Goal: Information Seeking & Learning: Learn about a topic

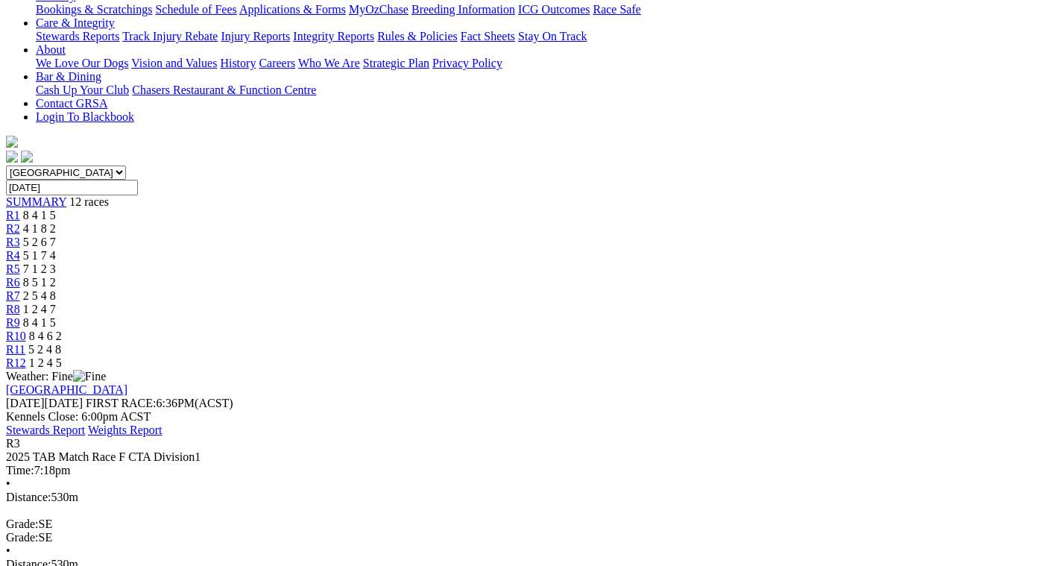
scroll to position [447, 0]
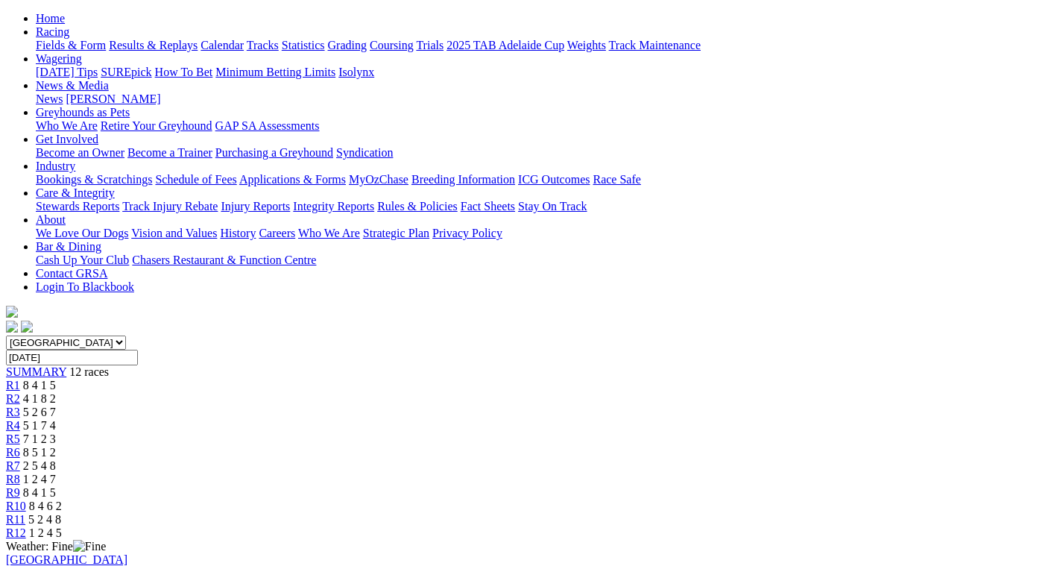
scroll to position [149, 0]
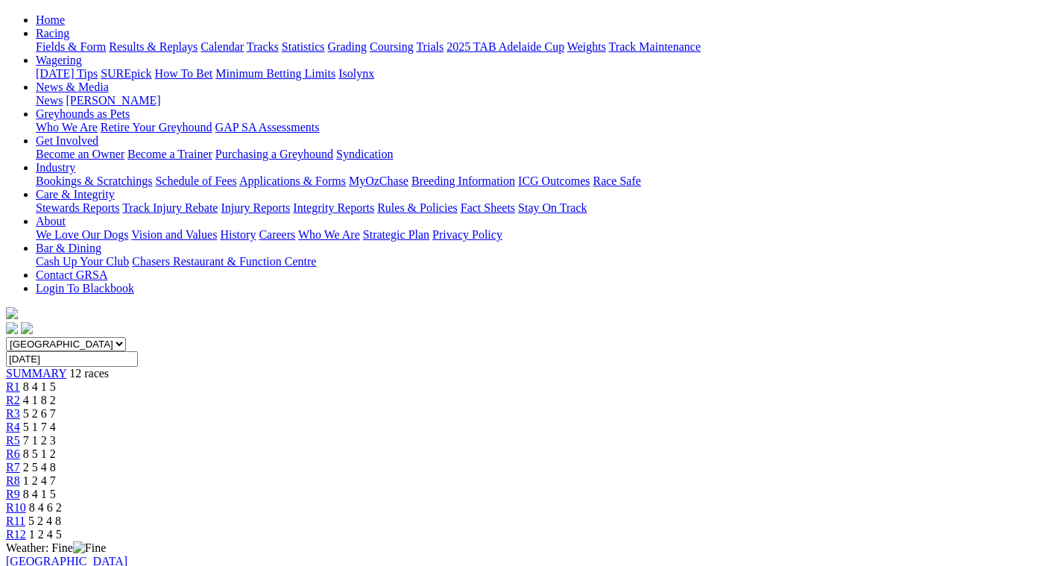
click at [20, 487] on span "R9" at bounding box center [13, 493] width 14 height 13
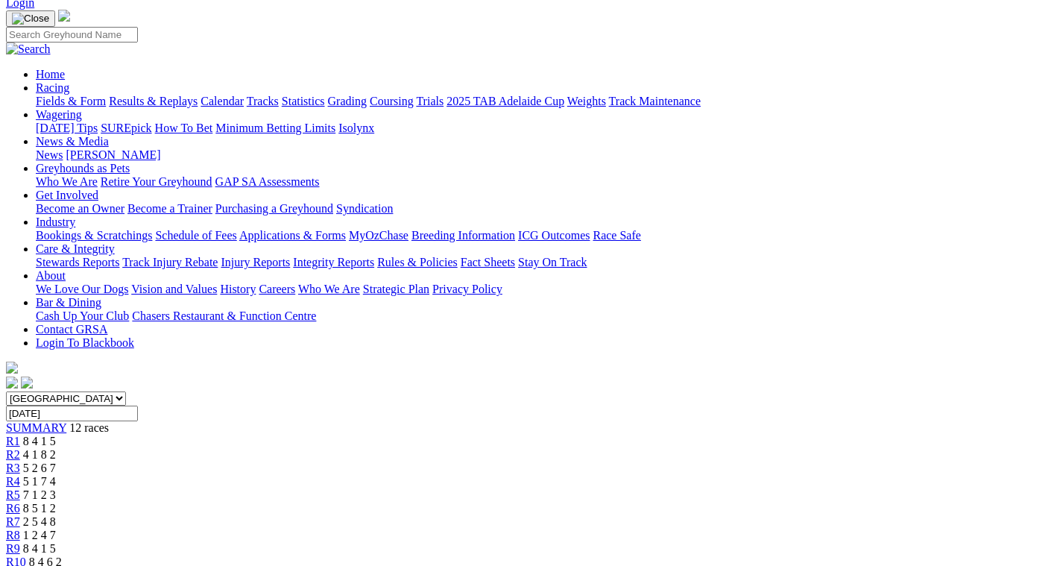
scroll to position [75, 0]
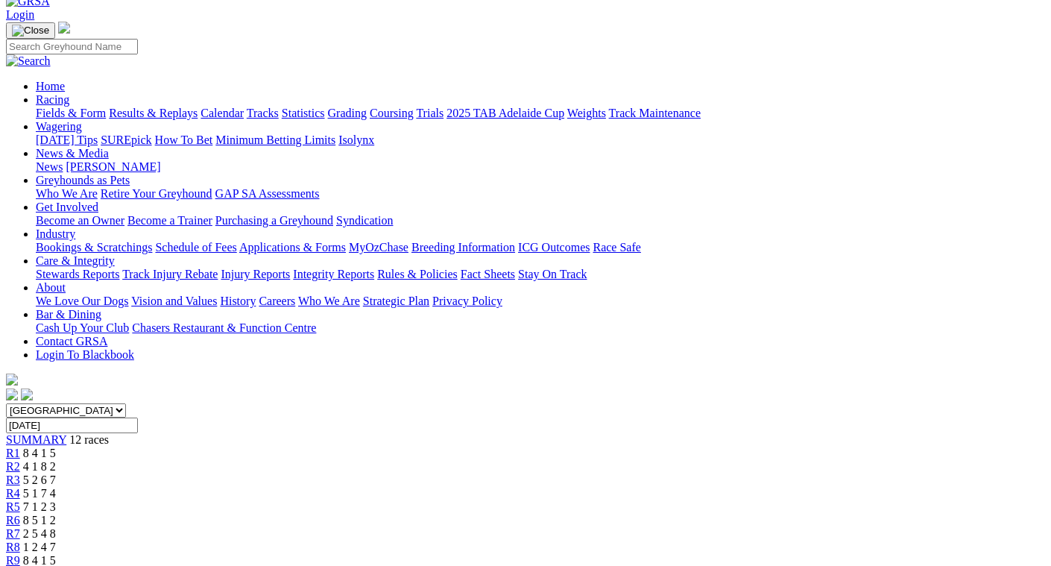
scroll to position [75, 0]
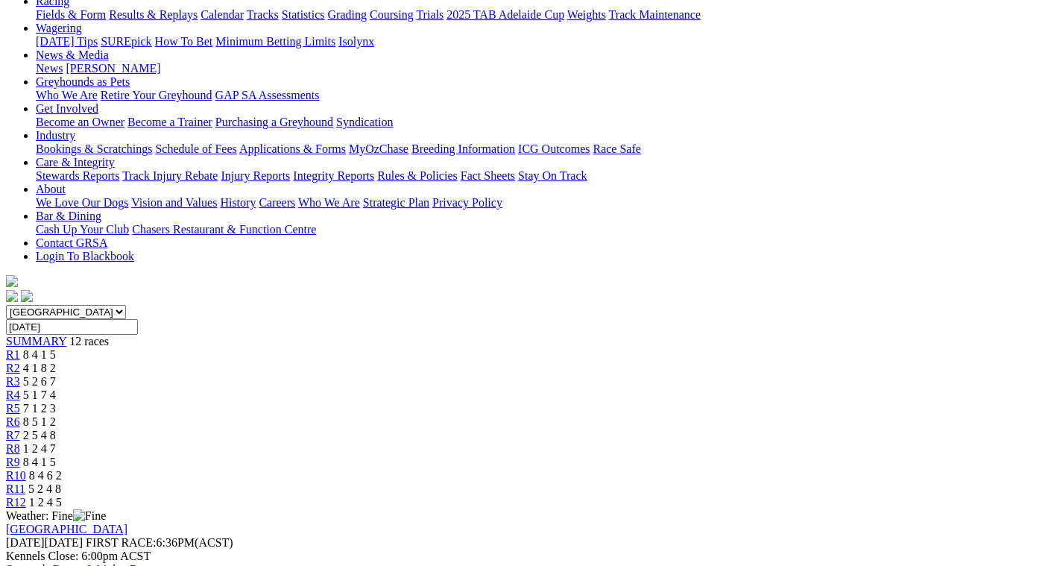
scroll to position [75, 0]
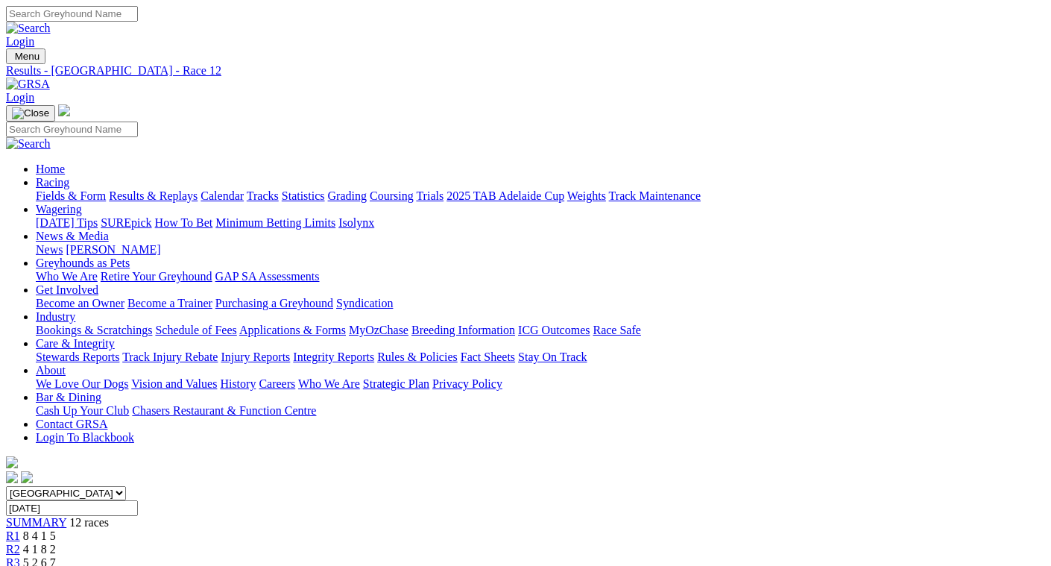
click at [20, 565] on span "R4" at bounding box center [13, 575] width 14 height 13
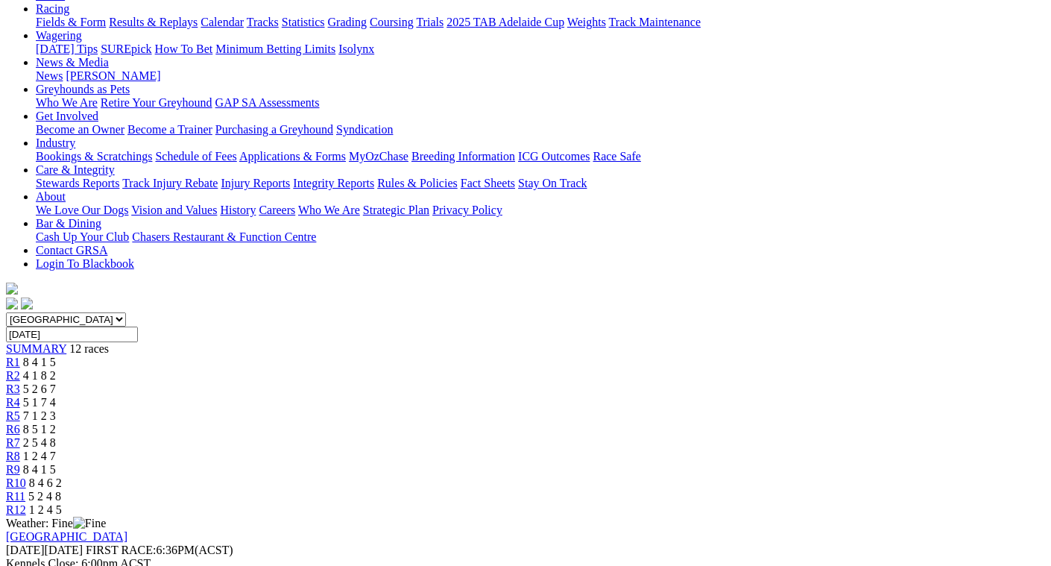
scroll to position [149, 0]
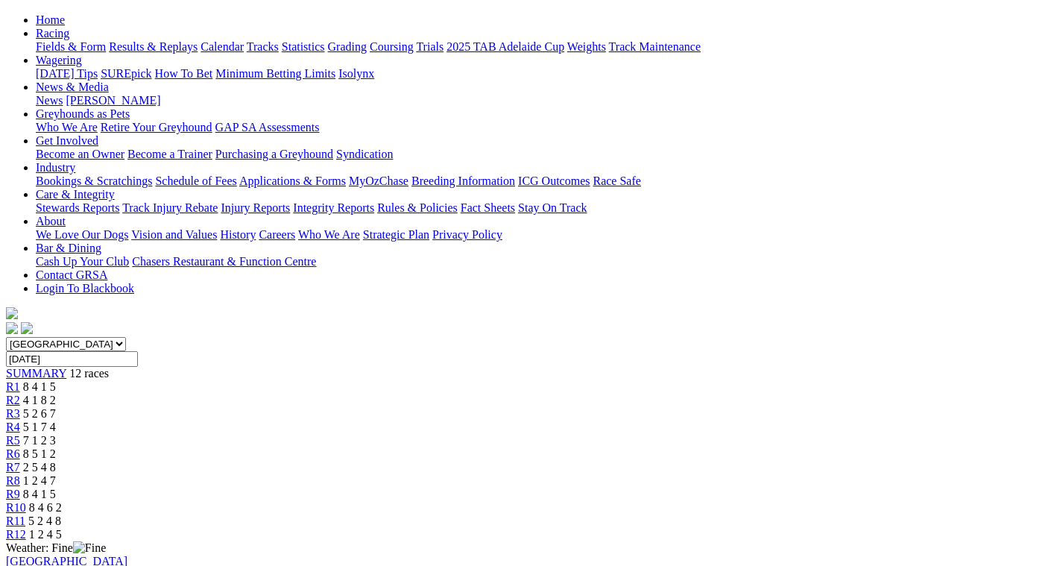
click at [56, 447] on span "8 5 1 2" at bounding box center [39, 453] width 33 height 13
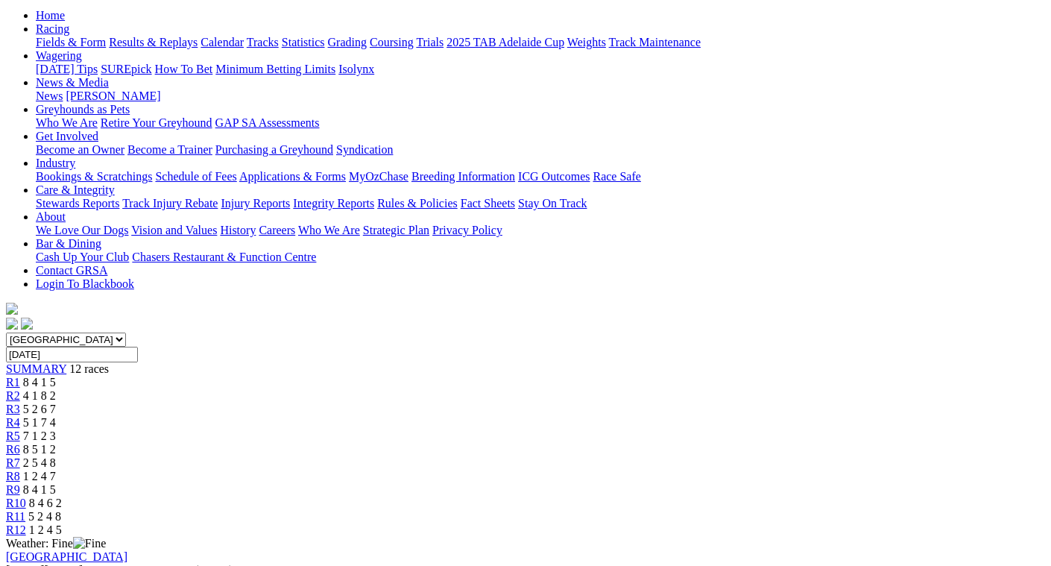
scroll to position [149, 0]
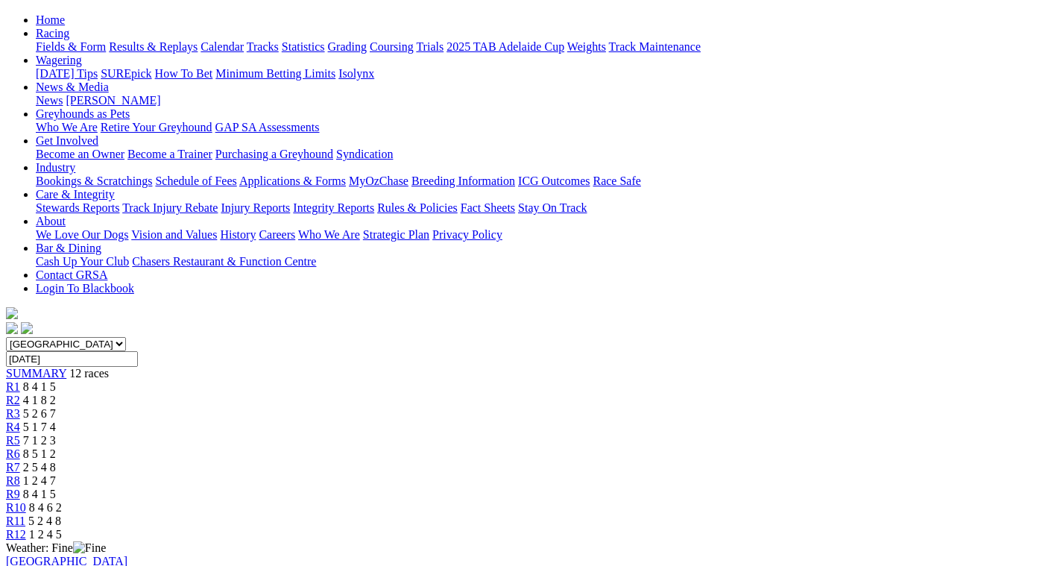
click at [467, 434] on div "R5 7 1 2 3" at bounding box center [525, 440] width 1039 height 13
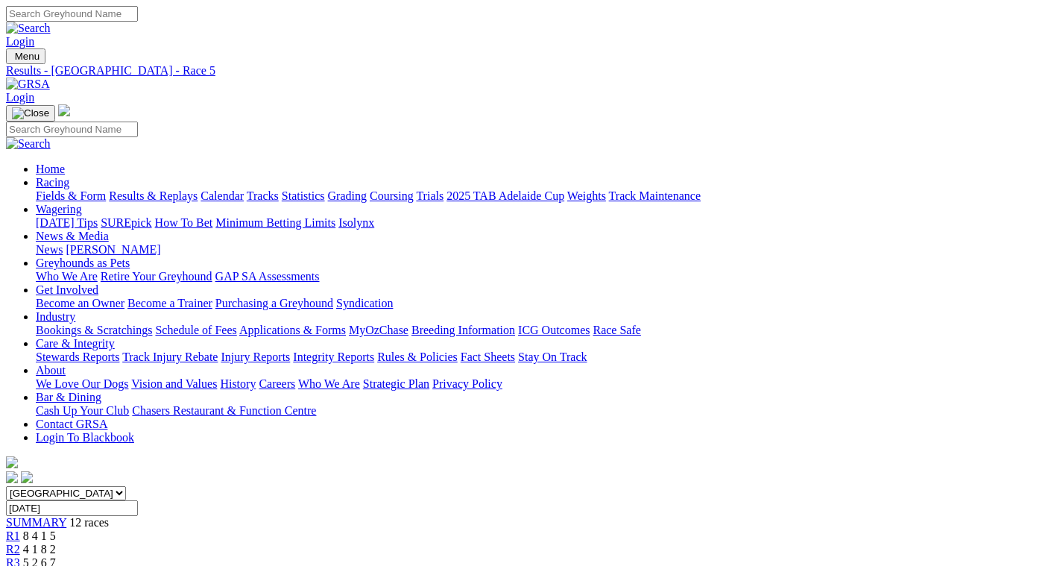
click at [36, 189] on link "Fields & Form" at bounding box center [71, 195] width 70 height 13
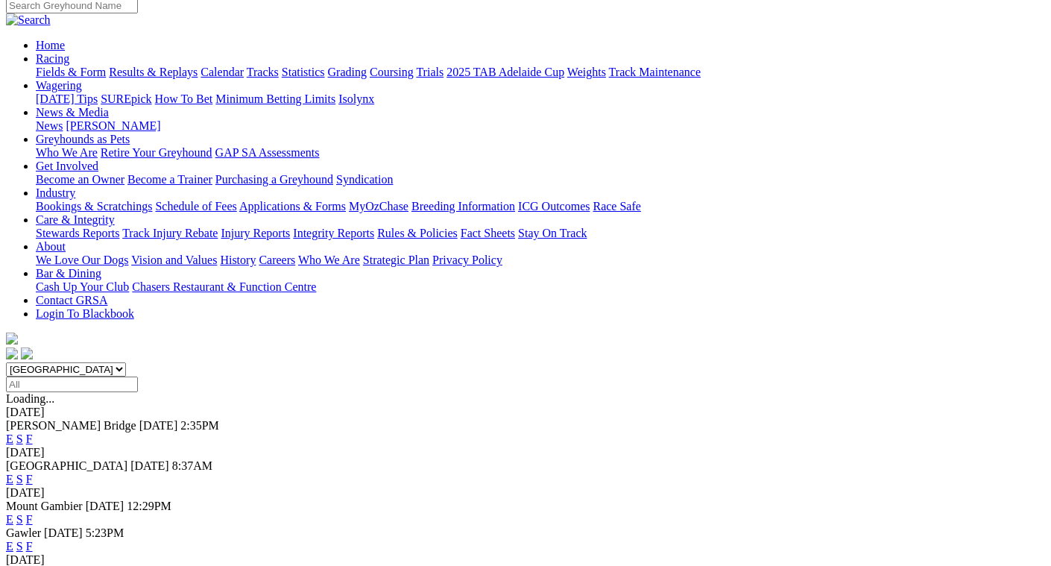
scroll to position [149, 0]
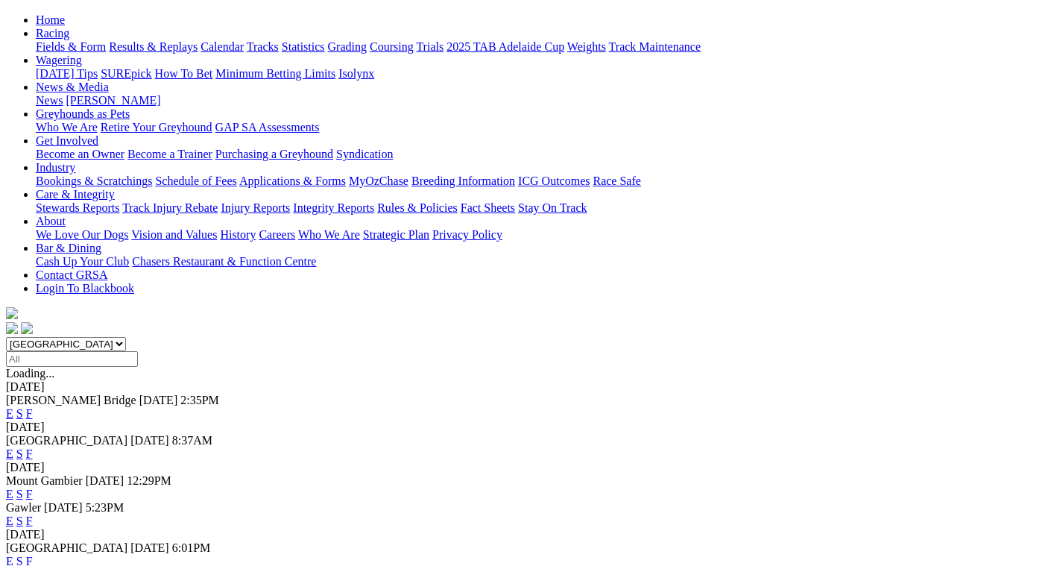
click at [713, 501] on div "Gawler [DATE] 5:23PM E S F" at bounding box center [525, 514] width 1039 height 27
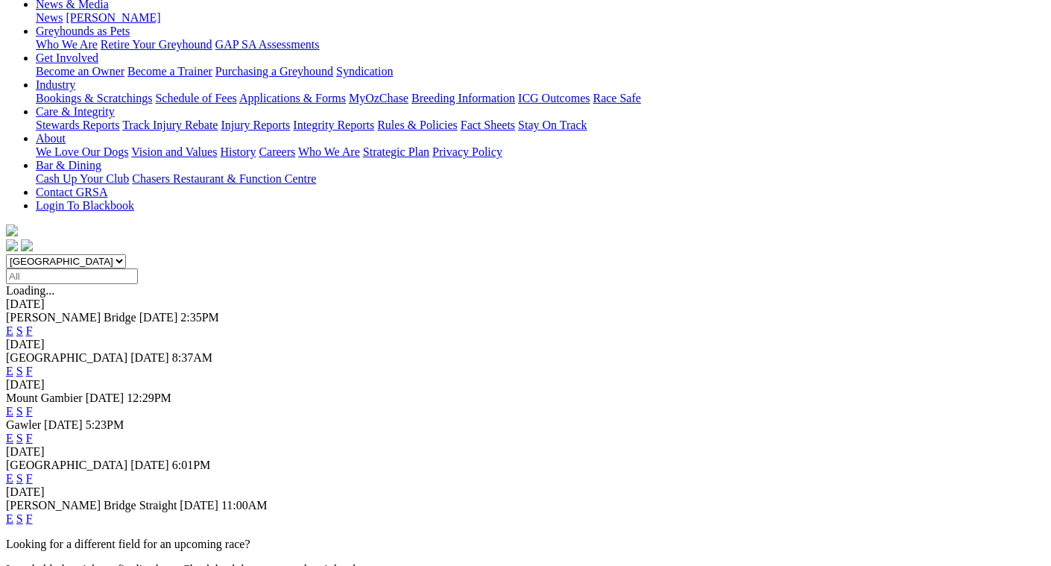
scroll to position [224, 0]
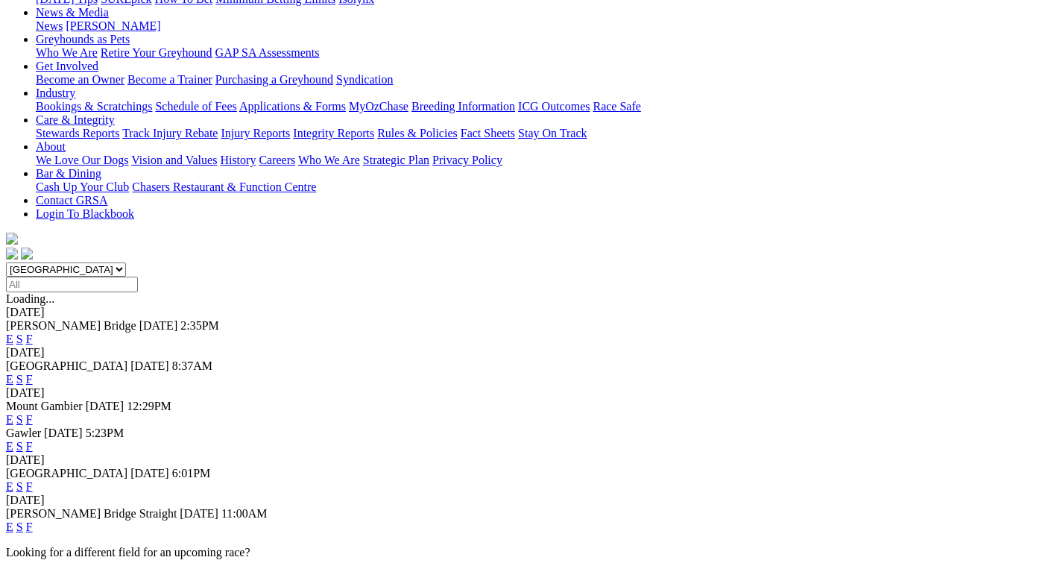
click at [33, 440] on link "F" at bounding box center [29, 446] width 7 height 13
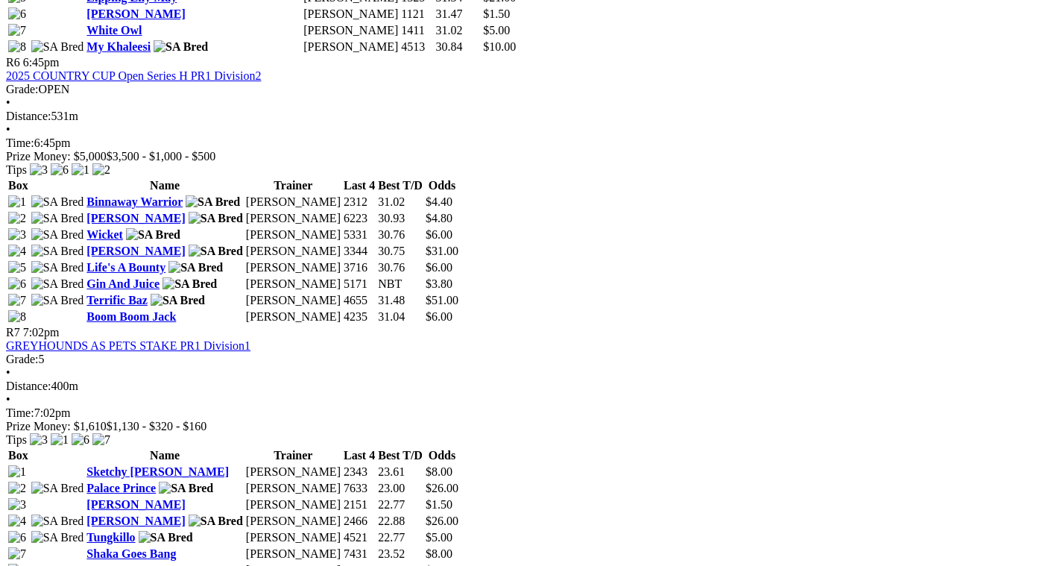
scroll to position [2012, 0]
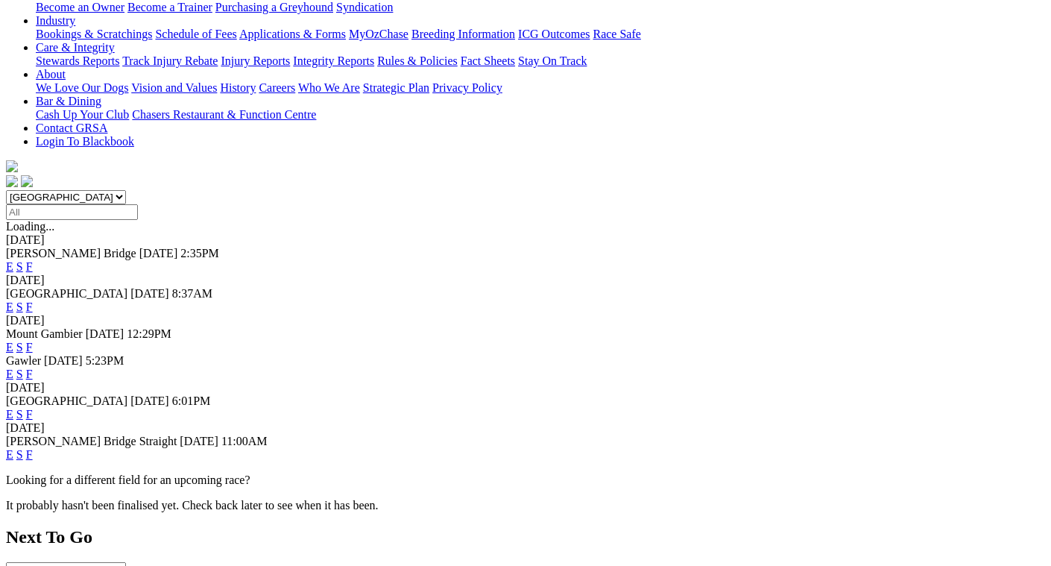
scroll to position [298, 0]
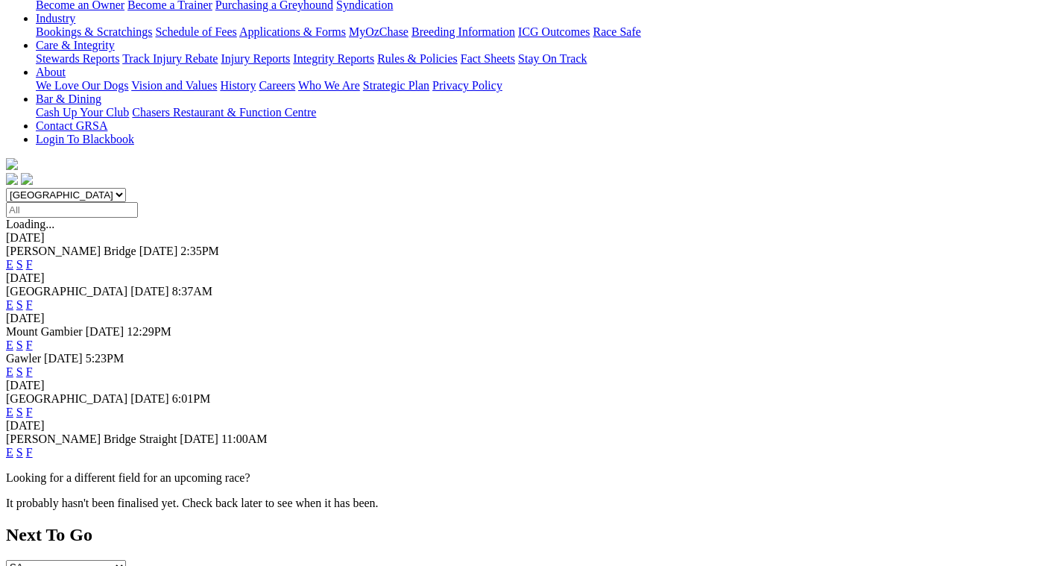
click at [33, 405] on link "F" at bounding box center [29, 411] width 7 height 13
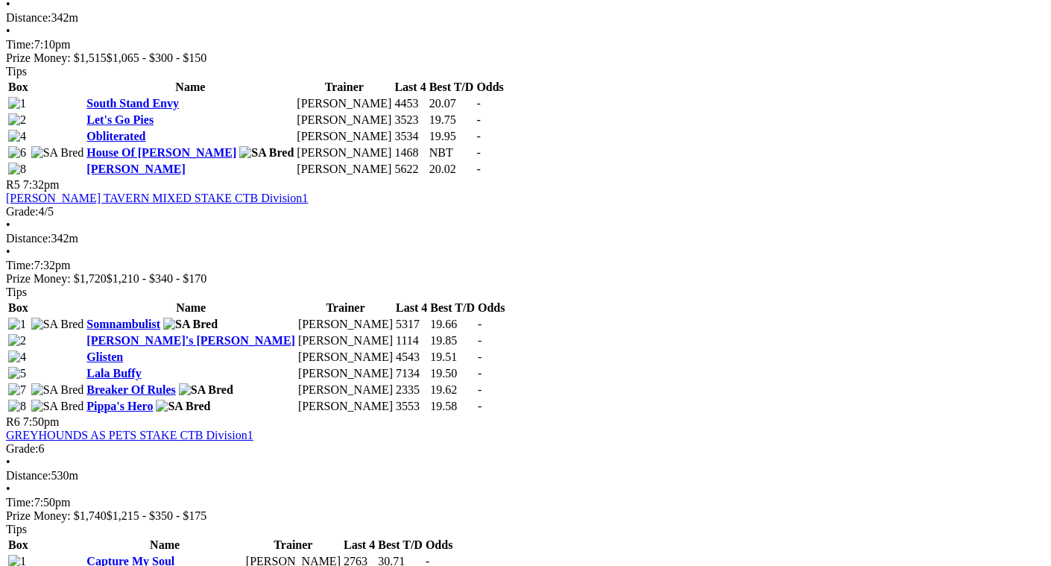
scroll to position [1490, 0]
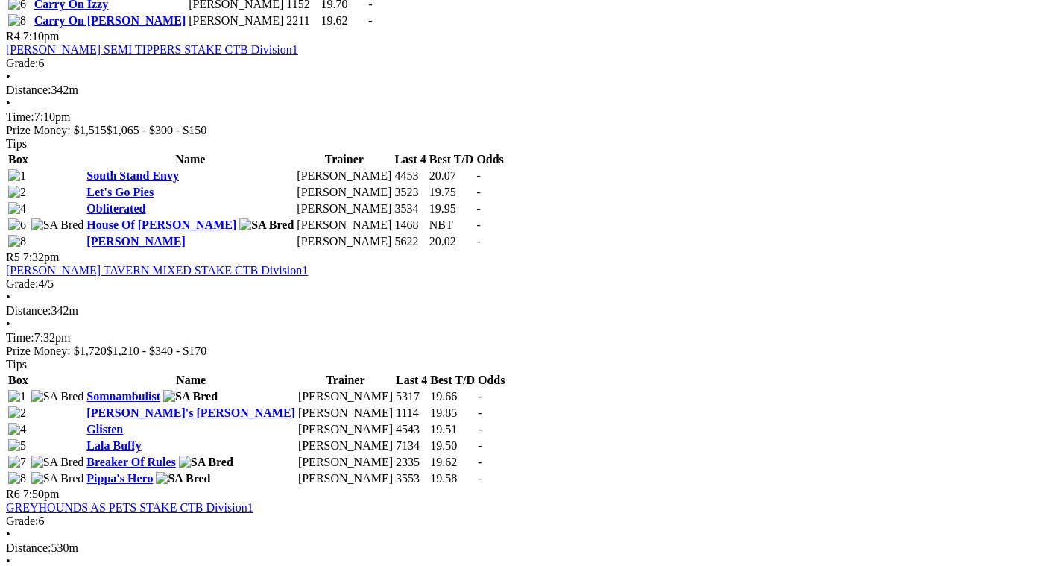
scroll to position [1416, 0]
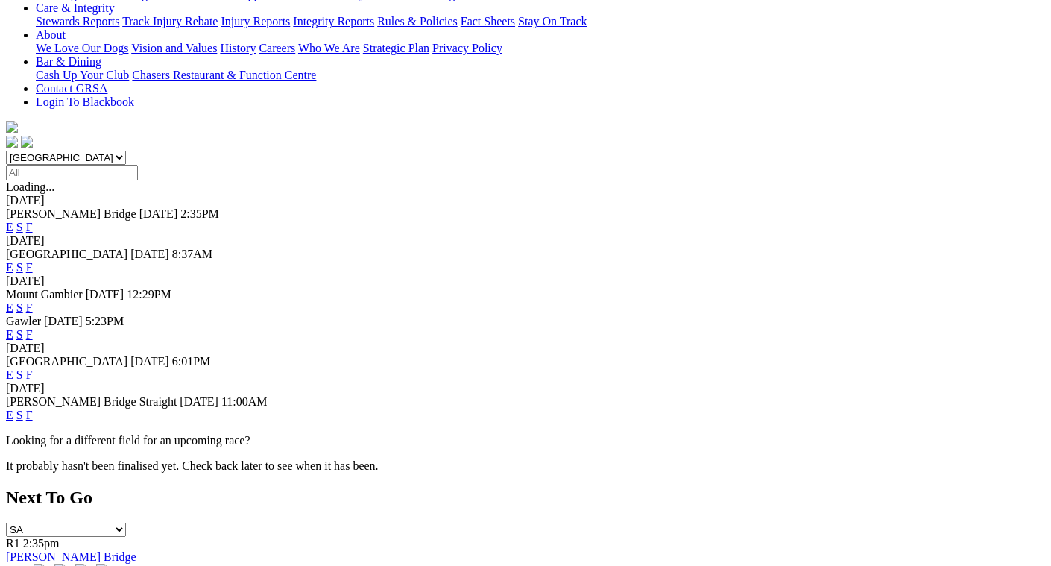
scroll to position [373, 0]
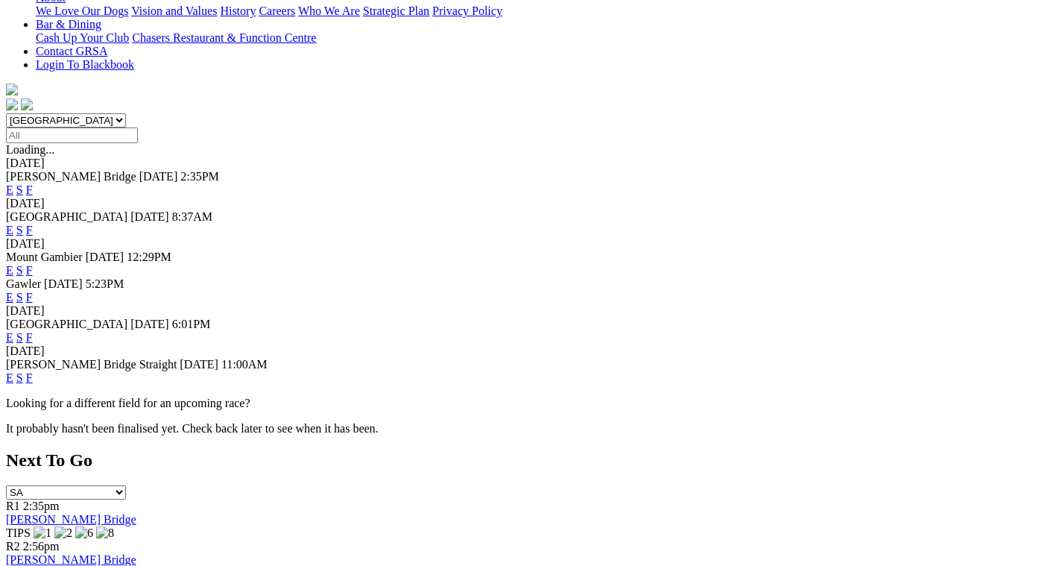
click at [33, 371] on link "F" at bounding box center [29, 377] width 7 height 13
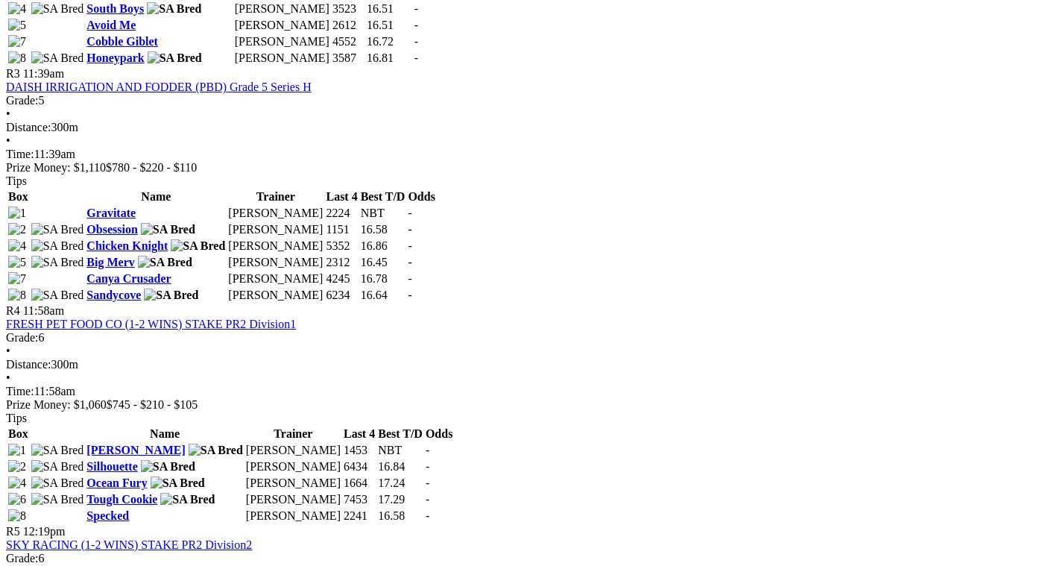
scroll to position [1192, 0]
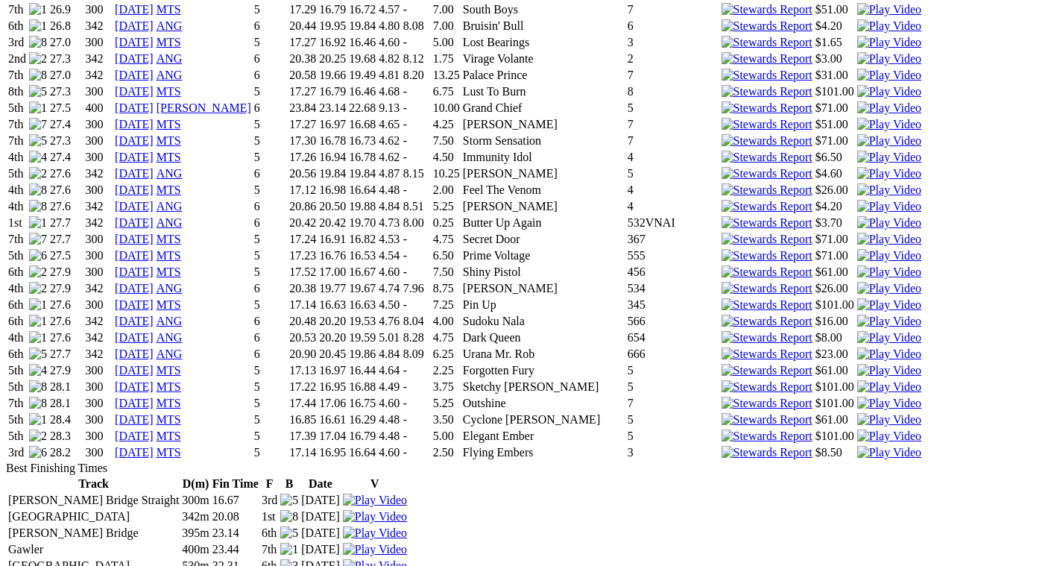
scroll to position [1788, 0]
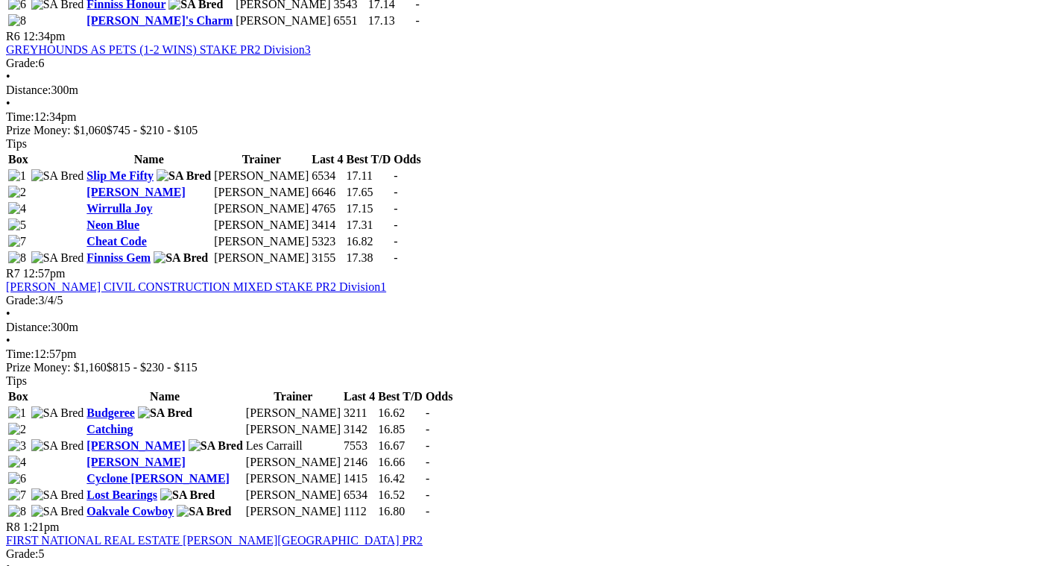
scroll to position [1937, 0]
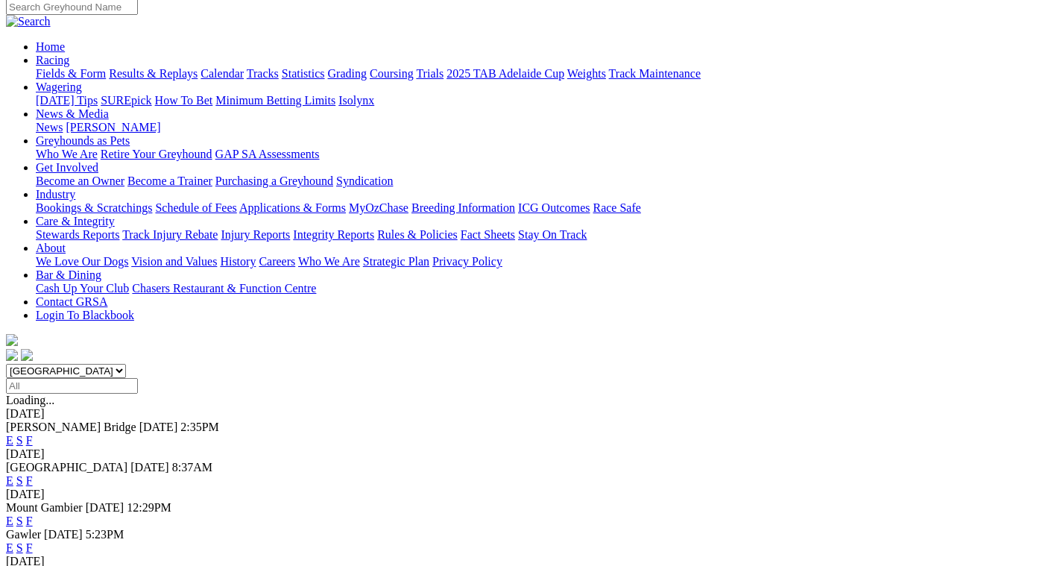
scroll to position [75, 0]
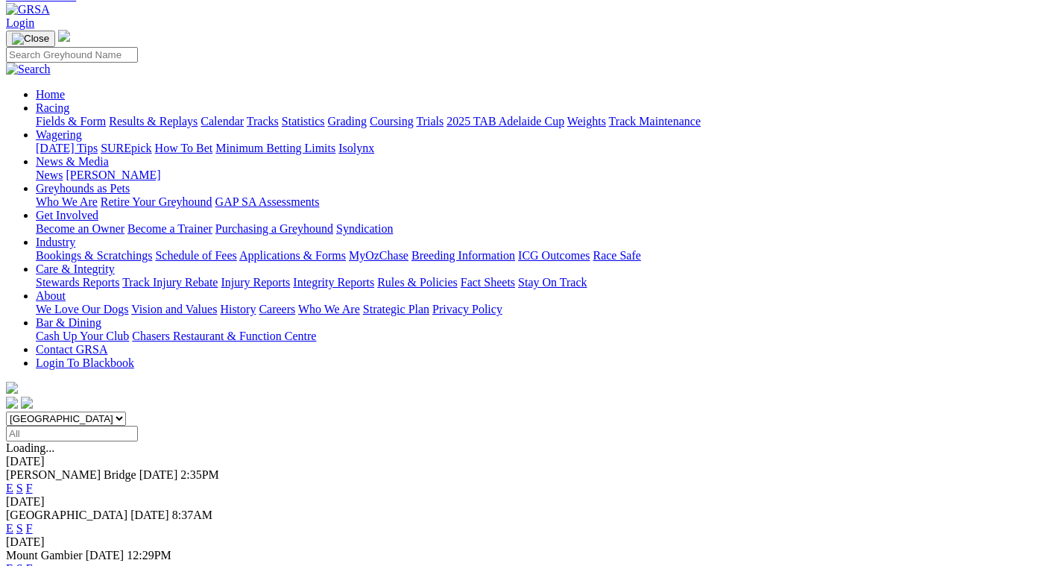
click at [33, 522] on link "F" at bounding box center [29, 528] width 7 height 13
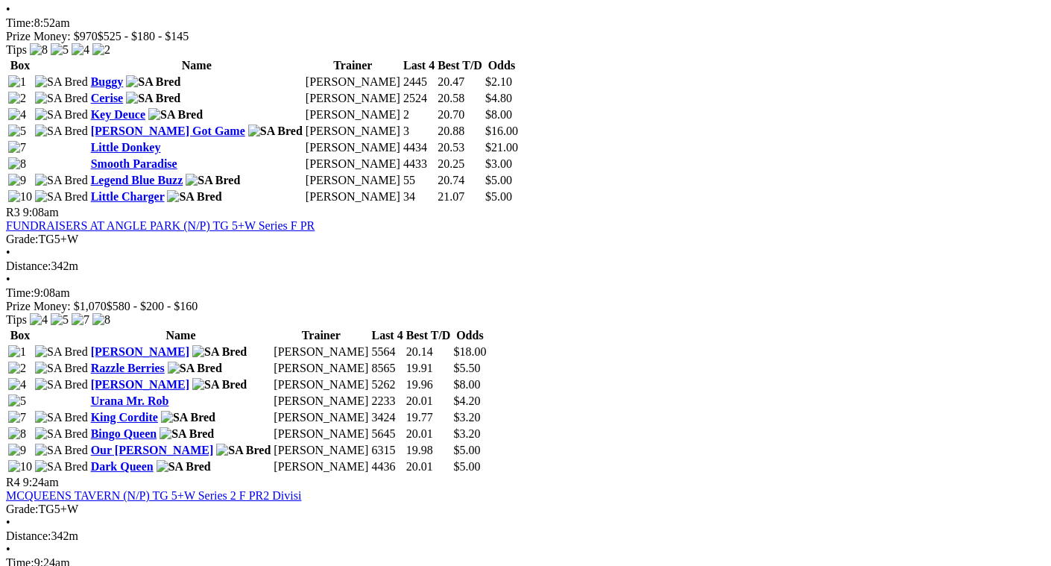
scroll to position [1118, 0]
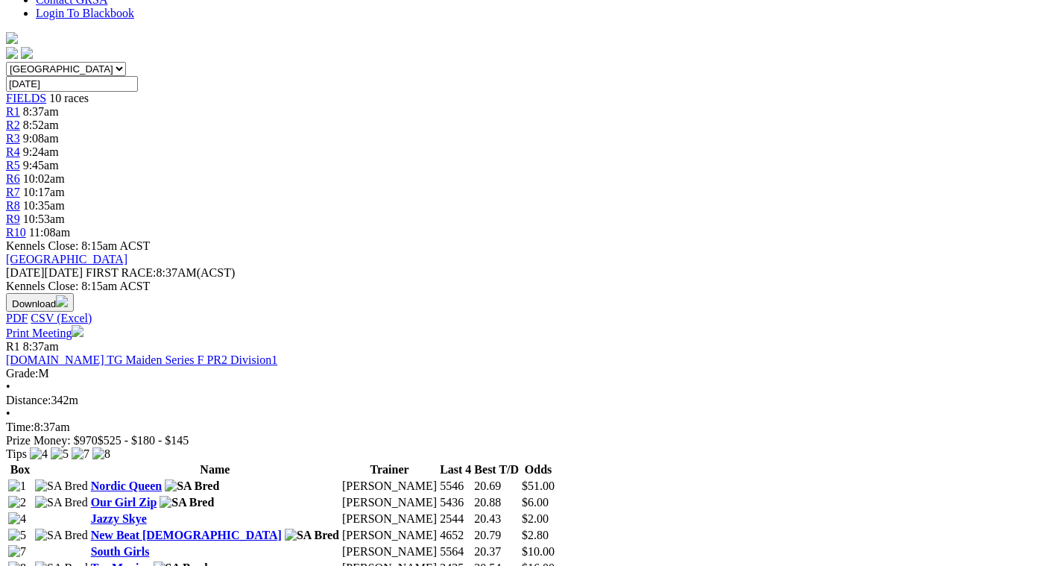
scroll to position [447, 0]
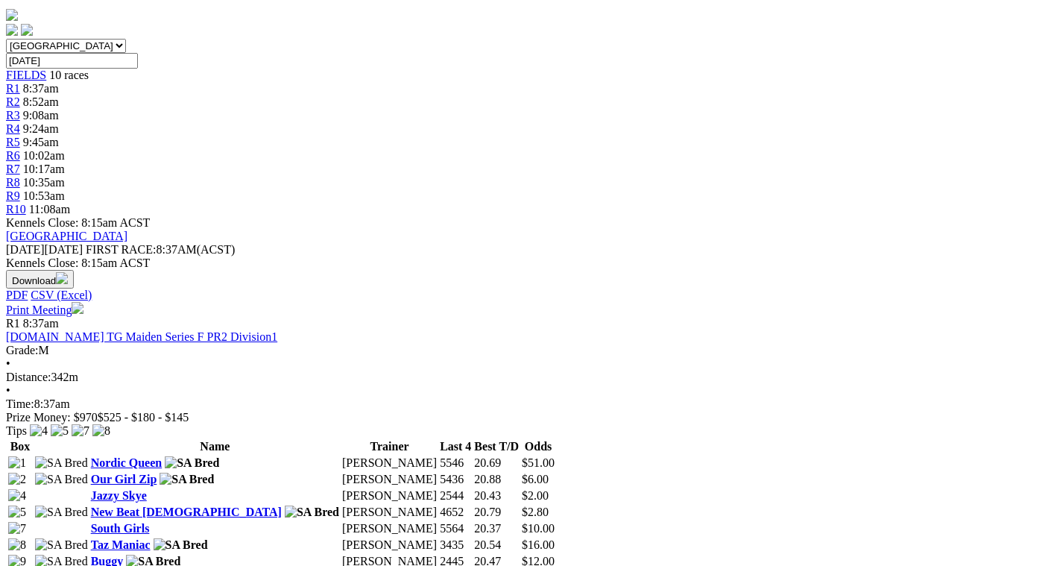
click at [124, 554] on link "Buggy" at bounding box center [107, 560] width 33 height 13
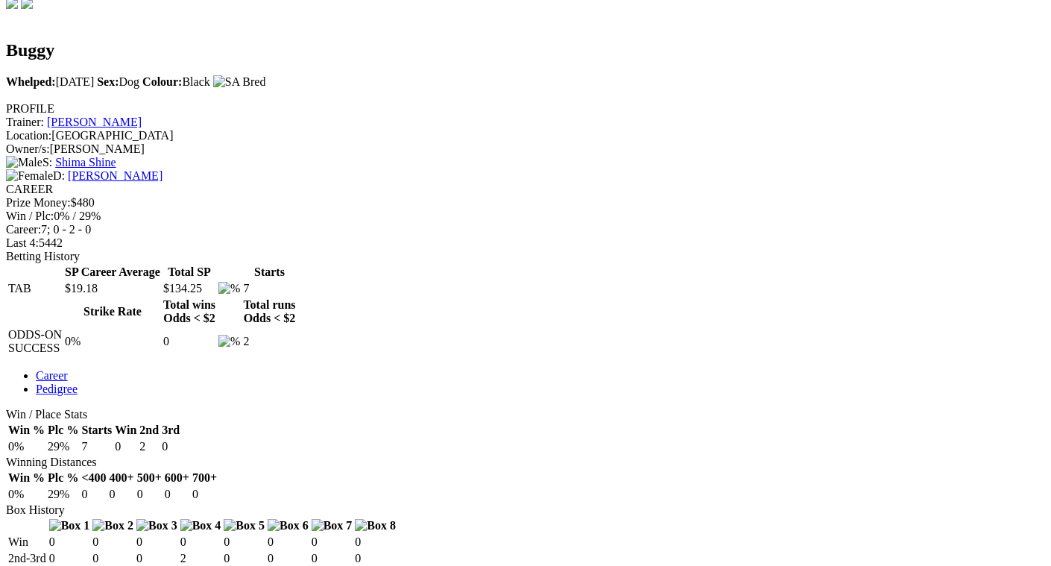
scroll to position [522, 0]
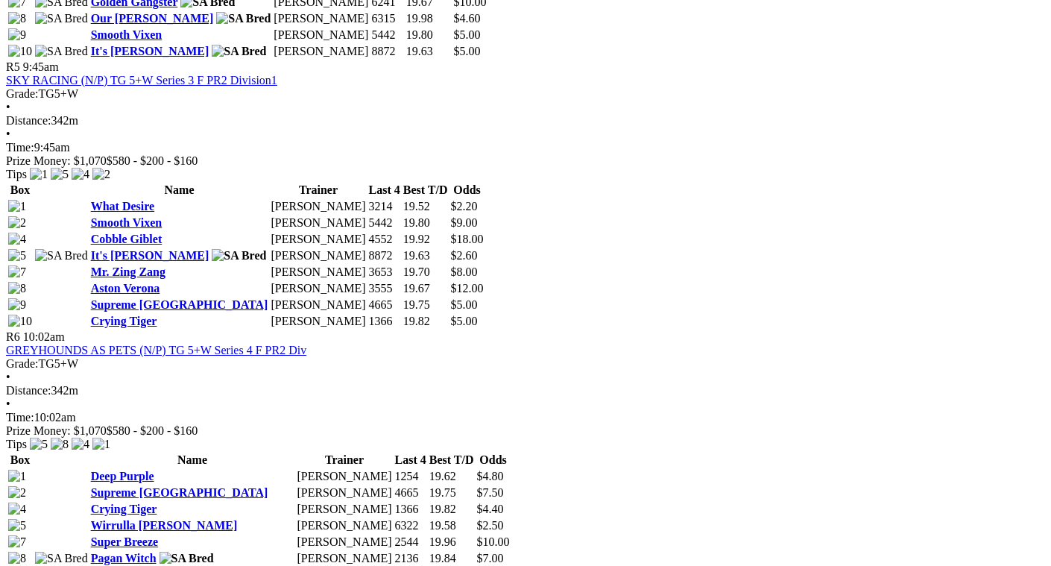
scroll to position [1788, 0]
